Goal: Find specific page/section: Find specific page/section

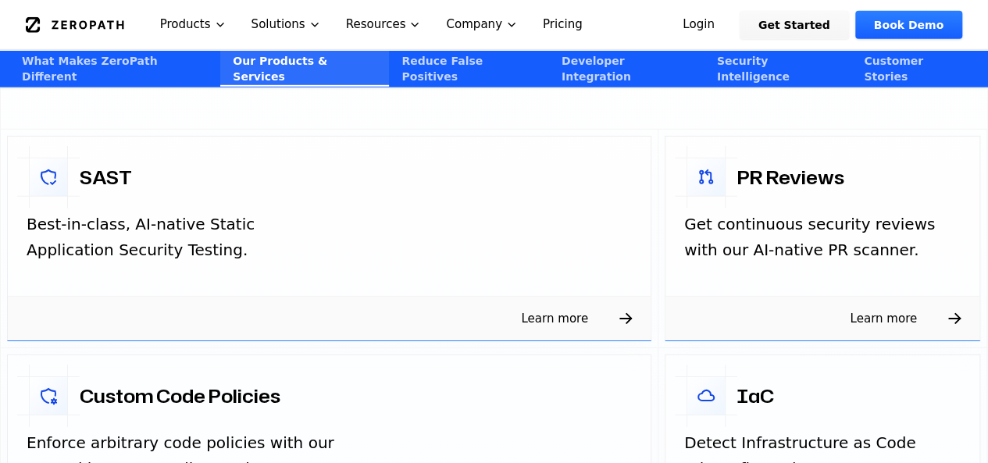
scroll to position [2343, 0]
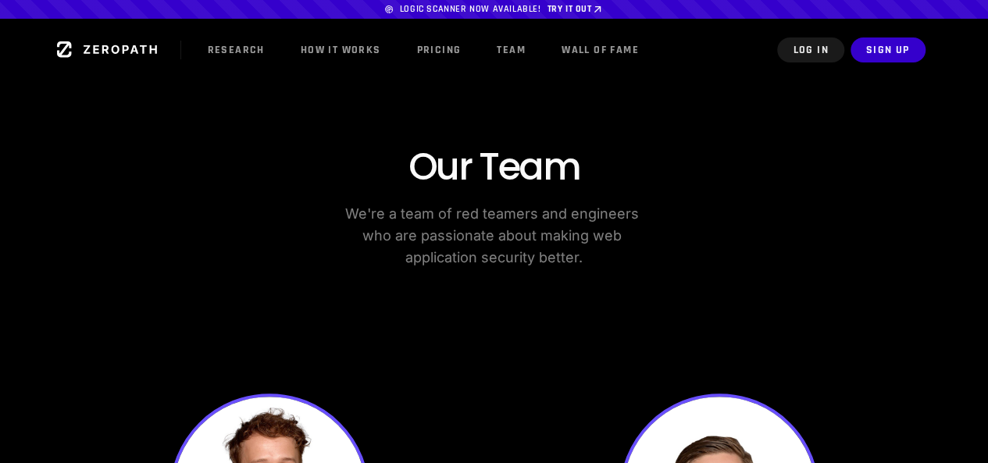
click at [501, 156] on h2 "Our Team" at bounding box center [494, 167] width 875 height 47
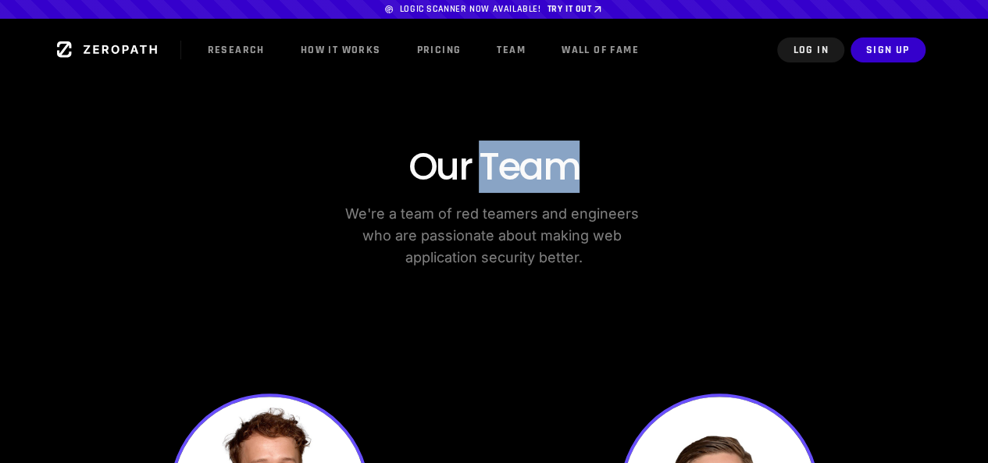
click at [501, 156] on h2 "Our Team" at bounding box center [494, 167] width 875 height 47
copy div "Our Team"
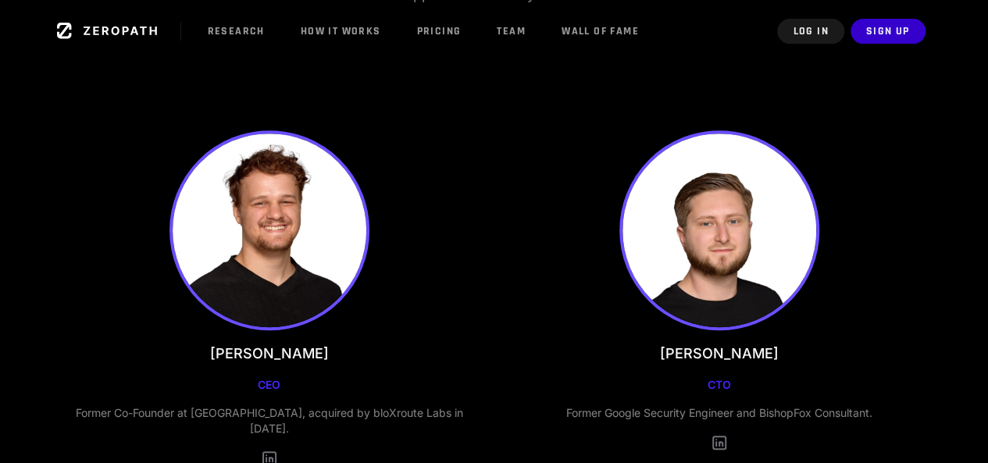
scroll to position [312, 0]
